Goal: Information Seeking & Learning: Get advice/opinions

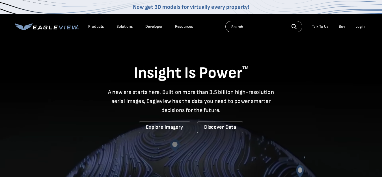
click at [358, 25] on div "Login" at bounding box center [360, 26] width 9 height 5
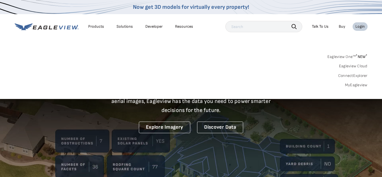
click at [363, 85] on link "MyEagleview" at bounding box center [356, 85] width 23 height 5
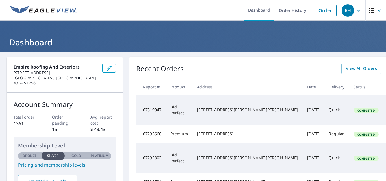
click at [342, 15] on div "RH" at bounding box center [348, 10] width 12 height 12
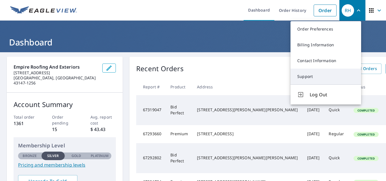
click at [312, 79] on link "Support" at bounding box center [326, 77] width 71 height 16
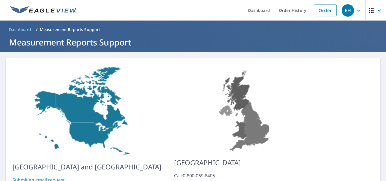
scroll to position [48, 0]
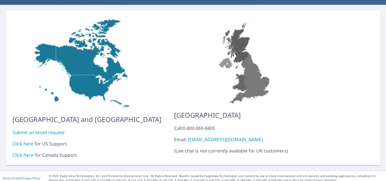
click at [28, 141] on link "Click here" at bounding box center [22, 144] width 21 height 6
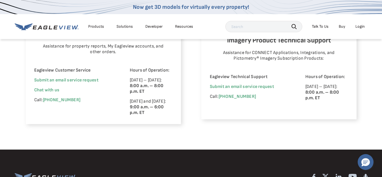
scroll to position [393, 0]
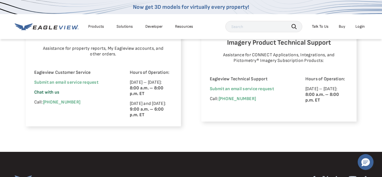
click at [47, 92] on span "Chat with us" at bounding box center [46, 92] width 25 height 5
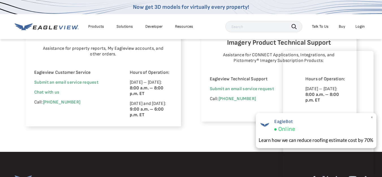
click at [372, 117] on span "×" at bounding box center [372, 118] width 3 height 6
